Goal: Task Accomplishment & Management: Use online tool/utility

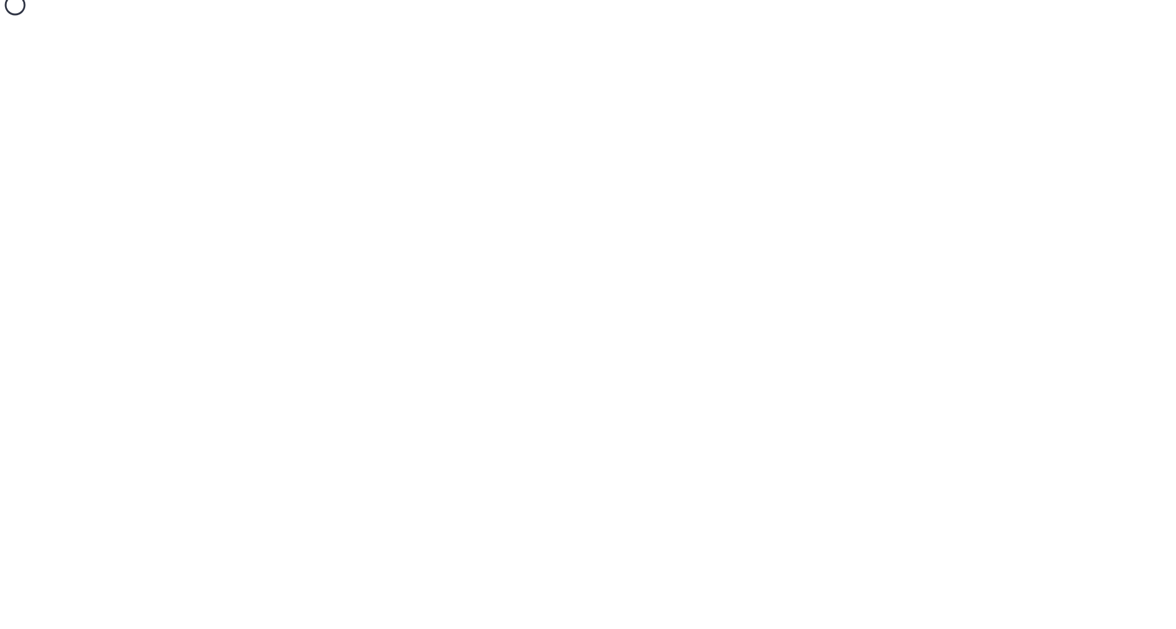
select select "SHARE_HOLDER_TYPE_WARRANT"
select select "SHARE_HOLDER_TYPE_OPTION"
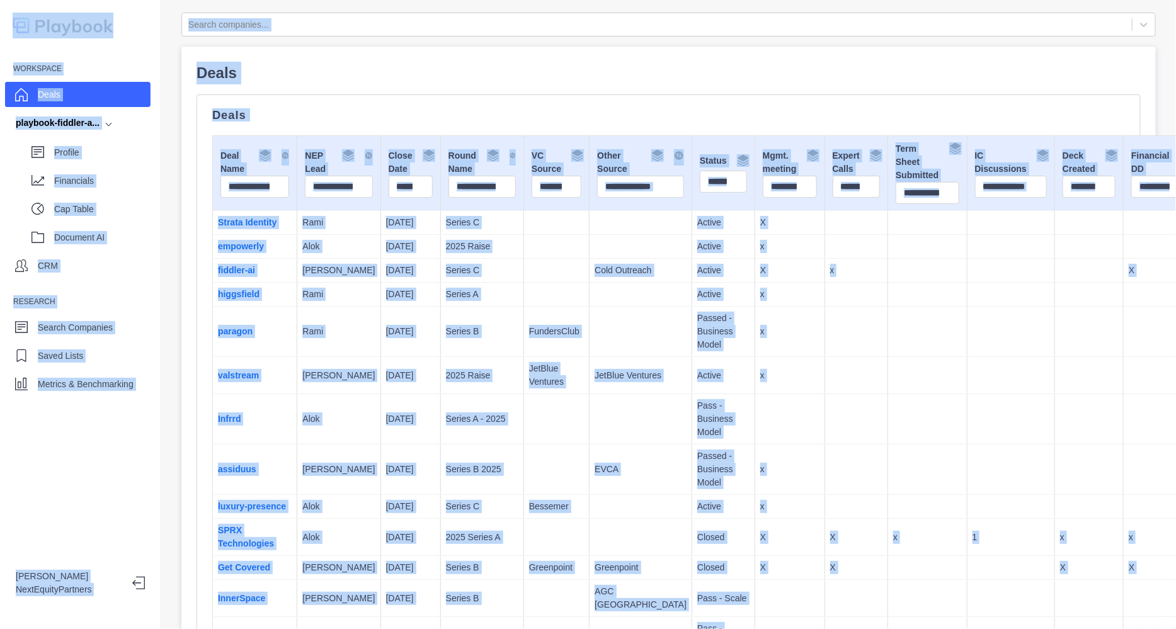
click at [967, 333] on td at bounding box center [1011, 332] width 88 height 50
click at [967, 339] on td at bounding box center [1011, 332] width 88 height 50
click at [967, 370] on td at bounding box center [1011, 375] width 88 height 37
click at [967, 333] on td at bounding box center [1011, 332] width 88 height 50
